Goal: Information Seeking & Learning: Learn about a topic

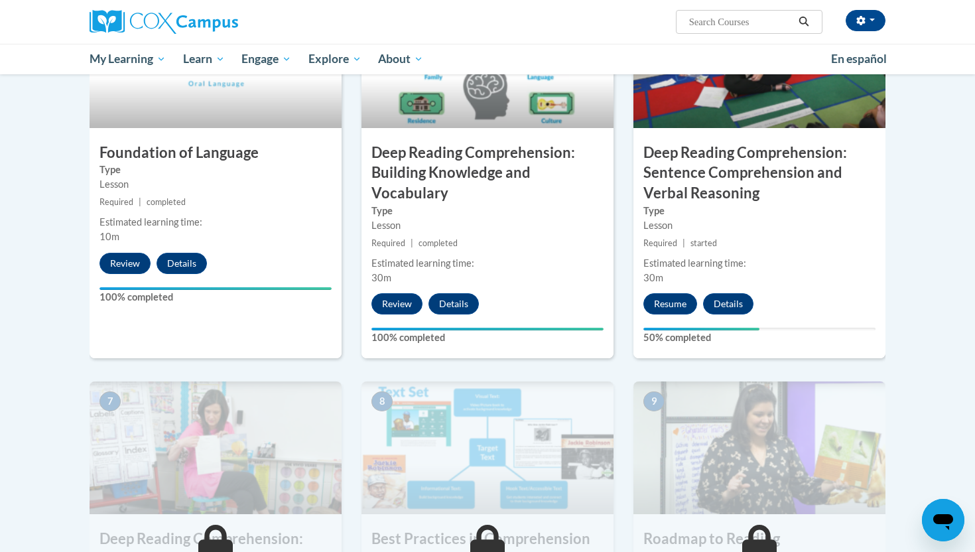
scroll to position [725, 0]
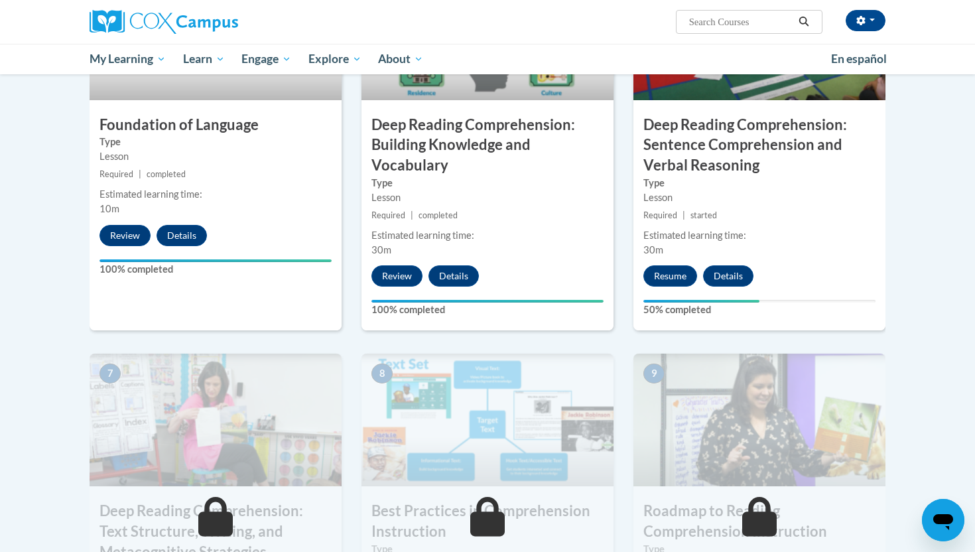
click at [650, 265] on div "6 Deep Reading Comprehension: Sentence Comprehension and Verbal Reasoning Type …" at bounding box center [760, 149] width 252 height 364
click at [659, 290] on div "6 Deep Reading Comprehension: Sentence Comprehension and Verbal Reasoning Type …" at bounding box center [760, 149] width 252 height 364
click at [659, 279] on button "Resume" at bounding box center [671, 275] width 54 height 21
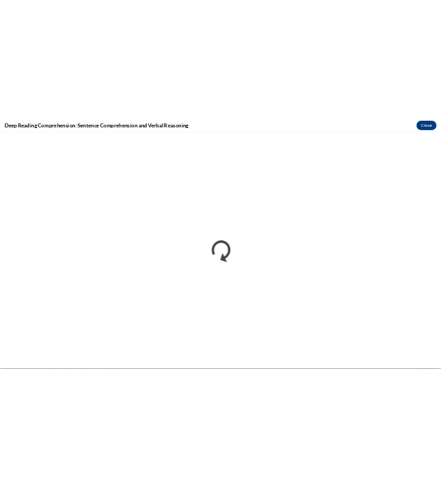
scroll to position [0, 0]
